Goal: Task Accomplishment & Management: Manage account settings

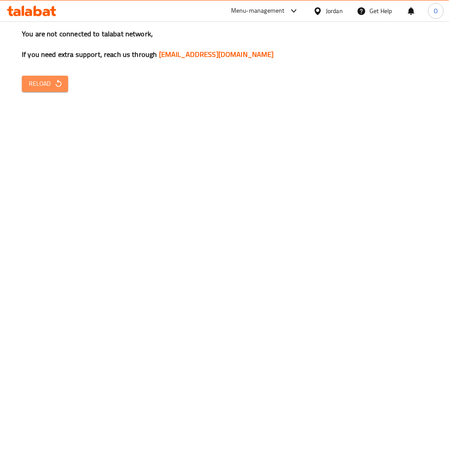
click at [47, 79] on span "Reload" at bounding box center [45, 83] width 32 height 11
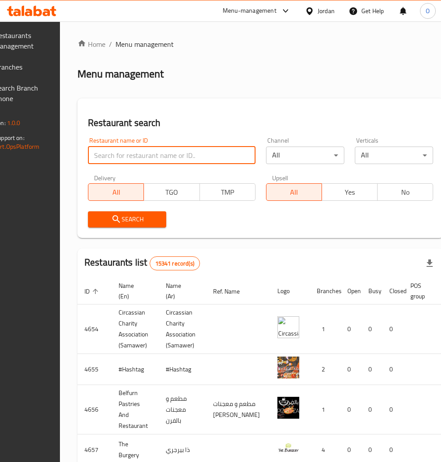
click at [134, 150] on input "search" at bounding box center [171, 154] width 167 height 17
type input "rawan cake"
click button "Search" at bounding box center [127, 219] width 78 height 16
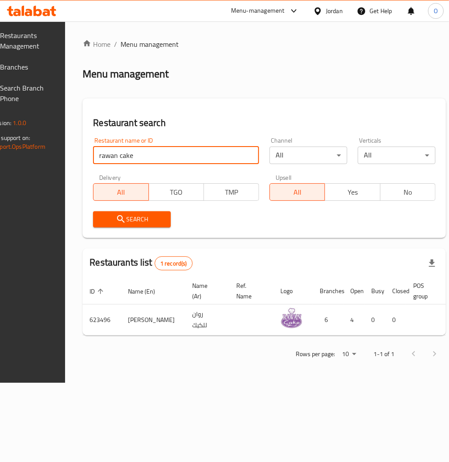
scroll to position [0, 83]
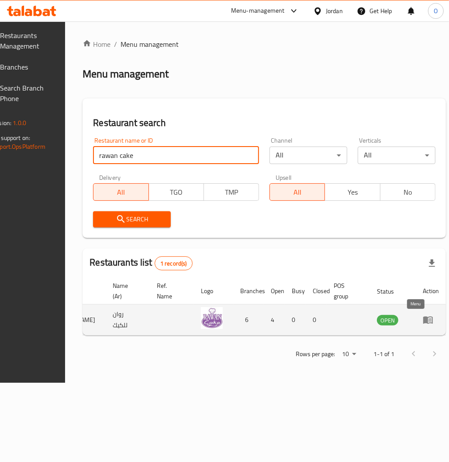
click at [423, 324] on icon "enhanced table" at bounding box center [428, 319] width 10 height 10
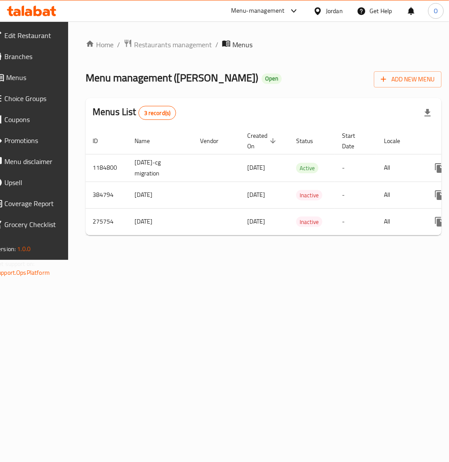
click at [30, 34] on span "Edit Restaurant" at bounding box center [31, 35] width 54 height 10
